Goal: Task Accomplishment & Management: Use online tool/utility

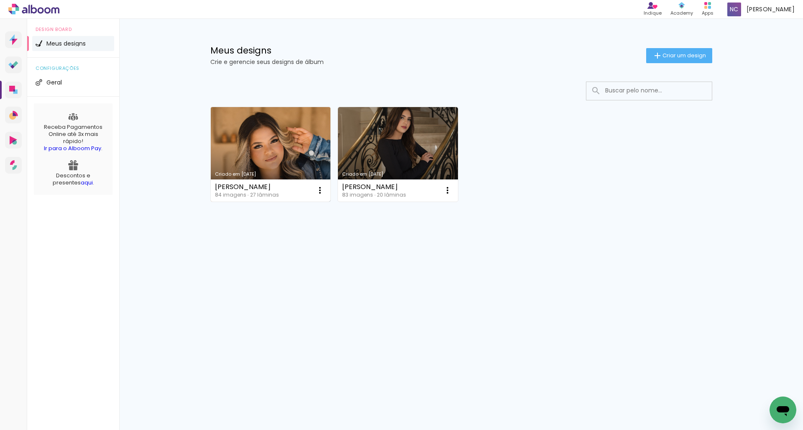
click at [268, 130] on link "Criado em [DATE]" at bounding box center [271, 154] width 120 height 94
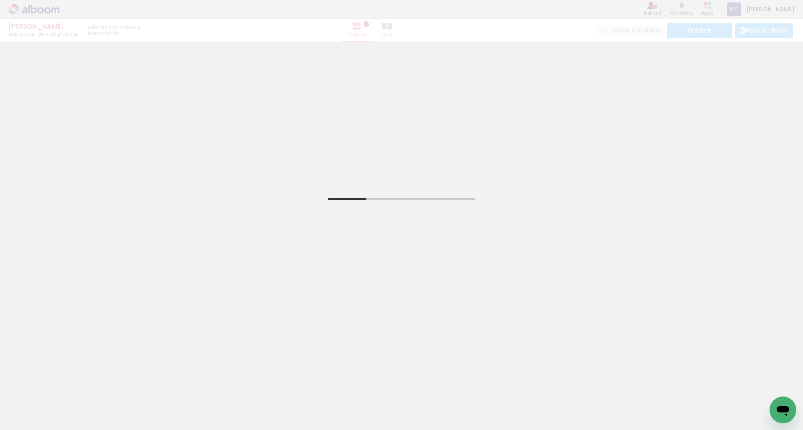
scroll to position [63, 0]
